Goal: Task Accomplishment & Management: Complete application form

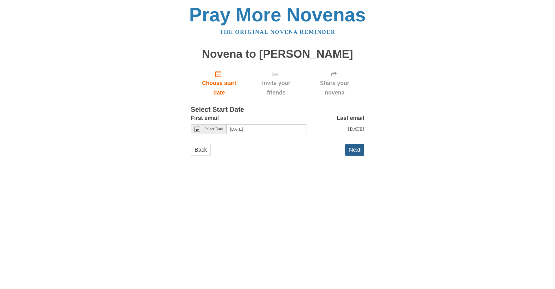
click at [362, 147] on button "Next" at bounding box center [354, 150] width 19 height 12
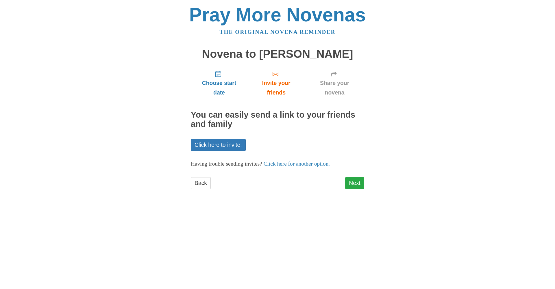
click at [356, 183] on link "Next" at bounding box center [354, 183] width 19 height 12
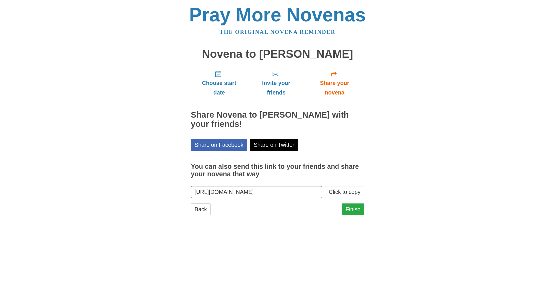
click at [351, 208] on link "Finish" at bounding box center [353, 210] width 23 height 12
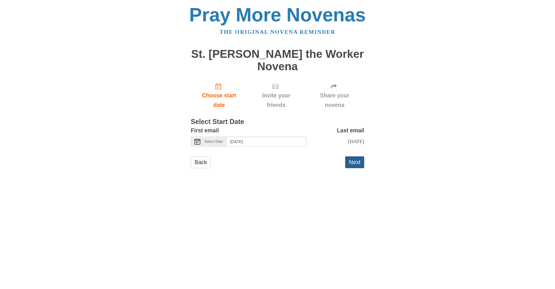
click at [352, 156] on button "Next" at bounding box center [354, 162] width 19 height 12
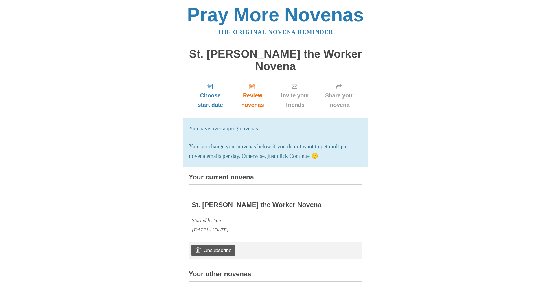
click at [380, 221] on div "Pray More Novenas The original novena reminder St. Joseph the Worker Novena Cho…" at bounding box center [275, 236] width 338 height 473
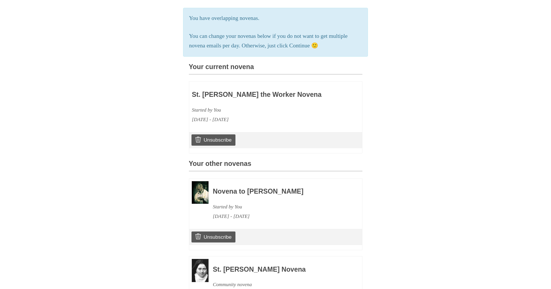
scroll to position [165, 0]
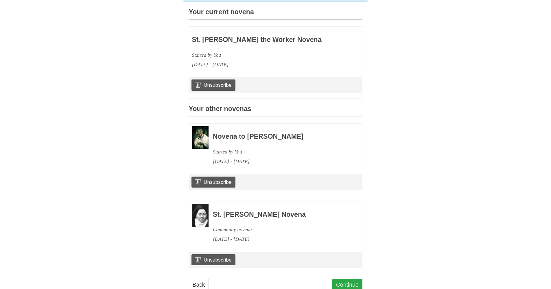
click at [356, 279] on link "Continue" at bounding box center [347, 285] width 30 height 12
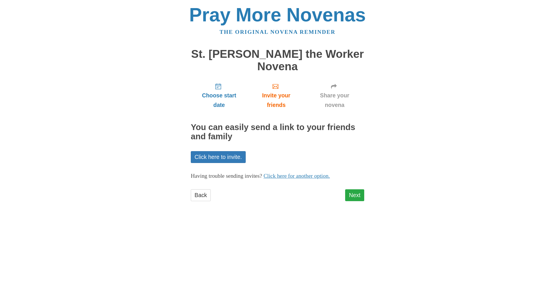
click at [352, 189] on link "Next" at bounding box center [354, 195] width 19 height 12
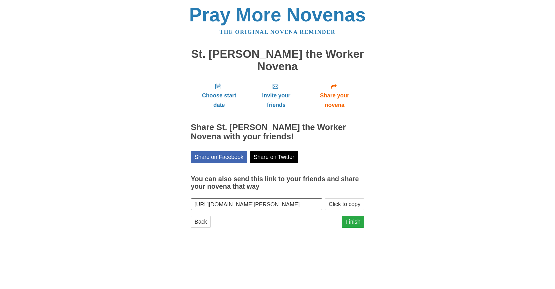
click at [352, 216] on link "Finish" at bounding box center [353, 222] width 23 height 12
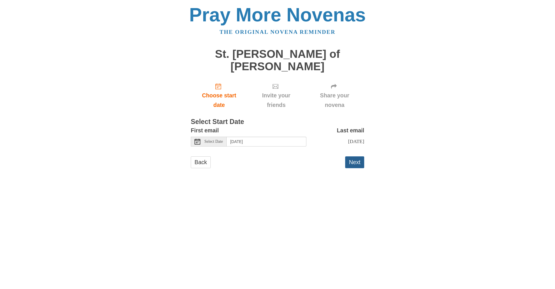
click at [350, 156] on button "Next" at bounding box center [354, 162] width 19 height 12
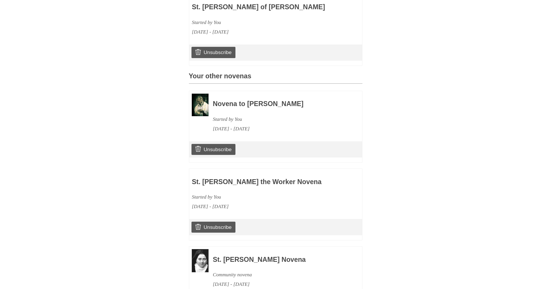
scroll to position [242, 0]
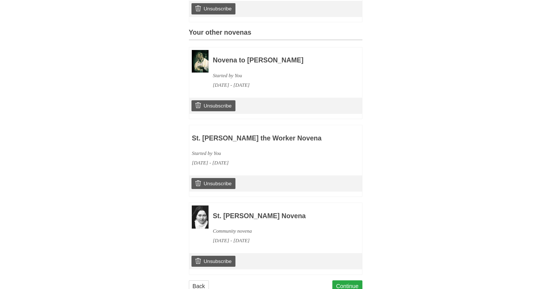
click at [347, 280] on link "Continue" at bounding box center [347, 286] width 30 height 12
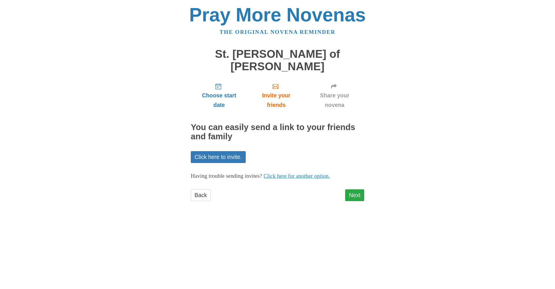
click at [356, 189] on link "Next" at bounding box center [354, 195] width 19 height 12
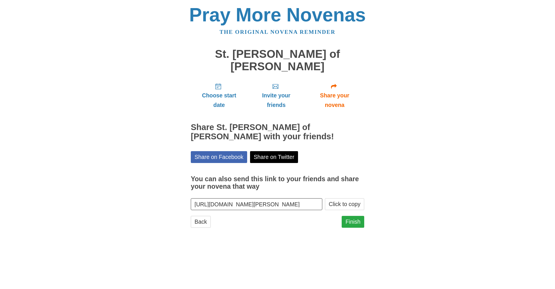
click at [356, 216] on link "Finish" at bounding box center [353, 222] width 23 height 12
